Goal: Navigation & Orientation: Find specific page/section

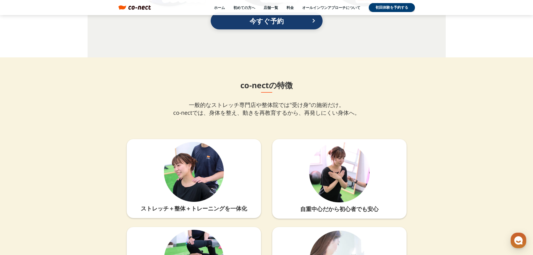
scroll to position [1258, 0]
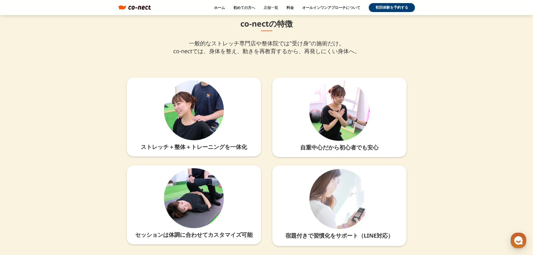
click at [274, 8] on link "店舗一覧" at bounding box center [270, 7] width 15 height 5
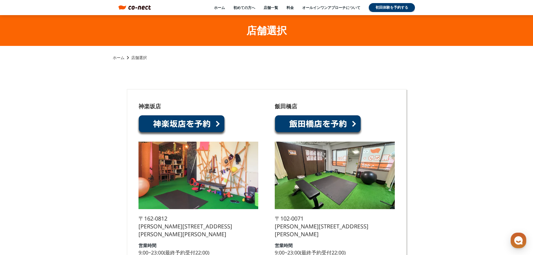
click at [169, 124] on link at bounding box center [181, 125] width 89 height 21
